Goal: Task Accomplishment & Management: Complete application form

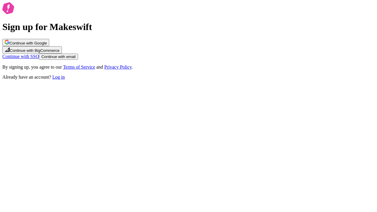
click at [75, 59] on span "Continue with email" at bounding box center [58, 57] width 34 height 4
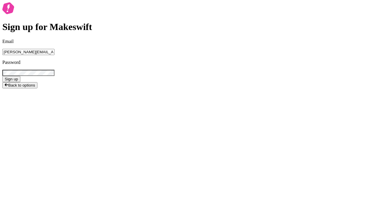
type input "[PERSON_NAME][EMAIL_ADDRESS][PERSON_NAME][DOMAIN_NAME]"
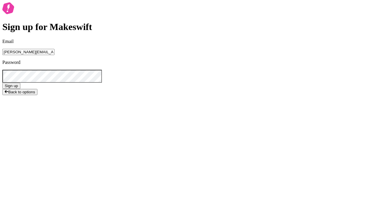
click at [18, 88] on span "Sign up" at bounding box center [11, 86] width 13 height 4
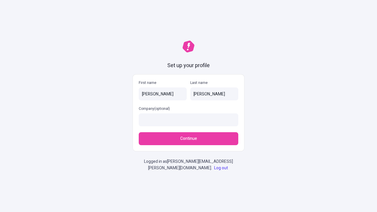
type input "[PERSON_NAME]"
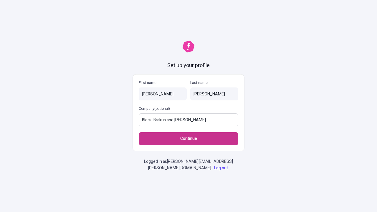
type input "Block, Brakus and Trantow"
click at [189, 139] on span "Continue" at bounding box center [188, 139] width 17 height 6
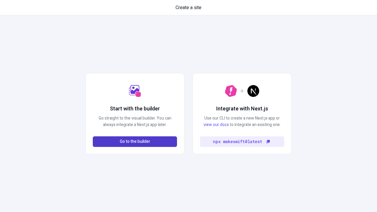
click at [135, 142] on span "Go to the builder" at bounding box center [135, 141] width 30 height 6
